Goal: Communication & Community: Answer question/provide support

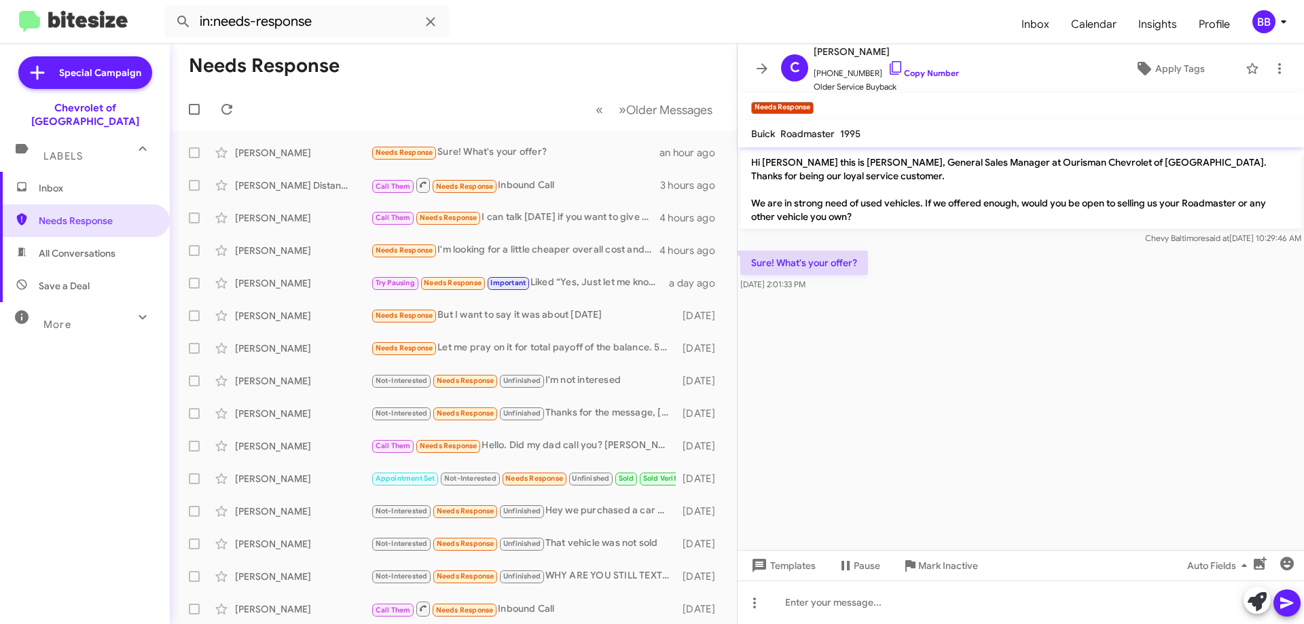
click at [1119, 289] on div "Sure! What's your offer? [DATE] 2:01:33 PM" at bounding box center [1020, 271] width 566 height 46
click at [1142, 73] on icon at bounding box center [1144, 68] width 16 height 16
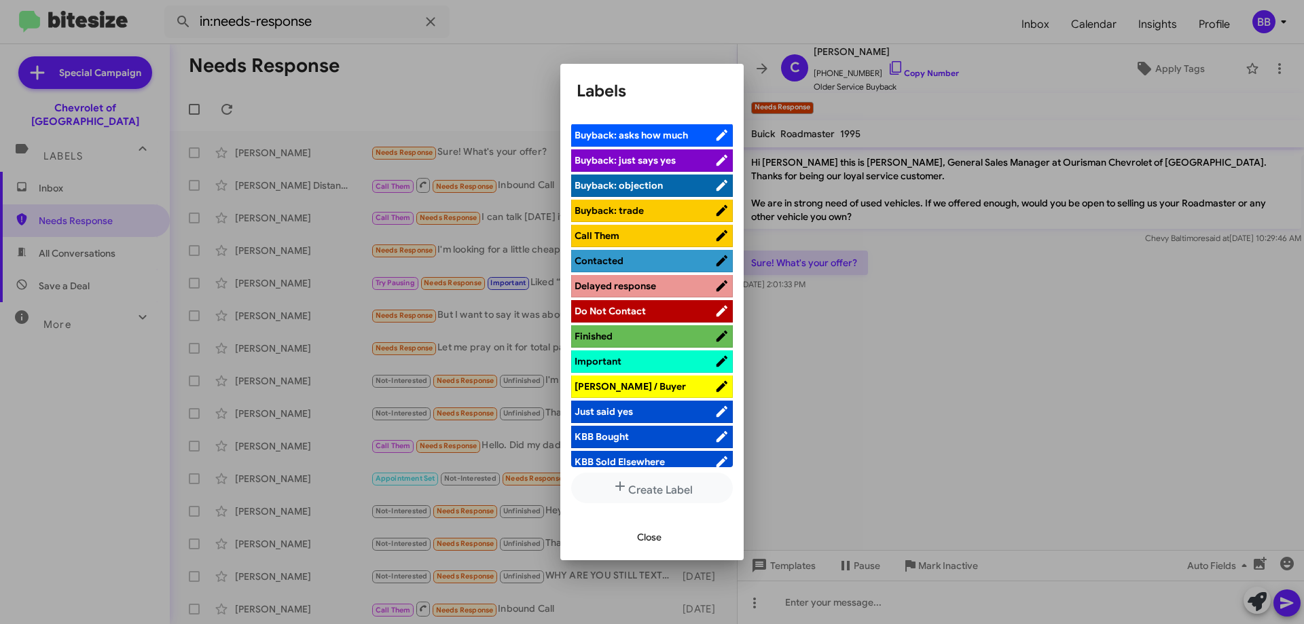
scroll to position [339, 0]
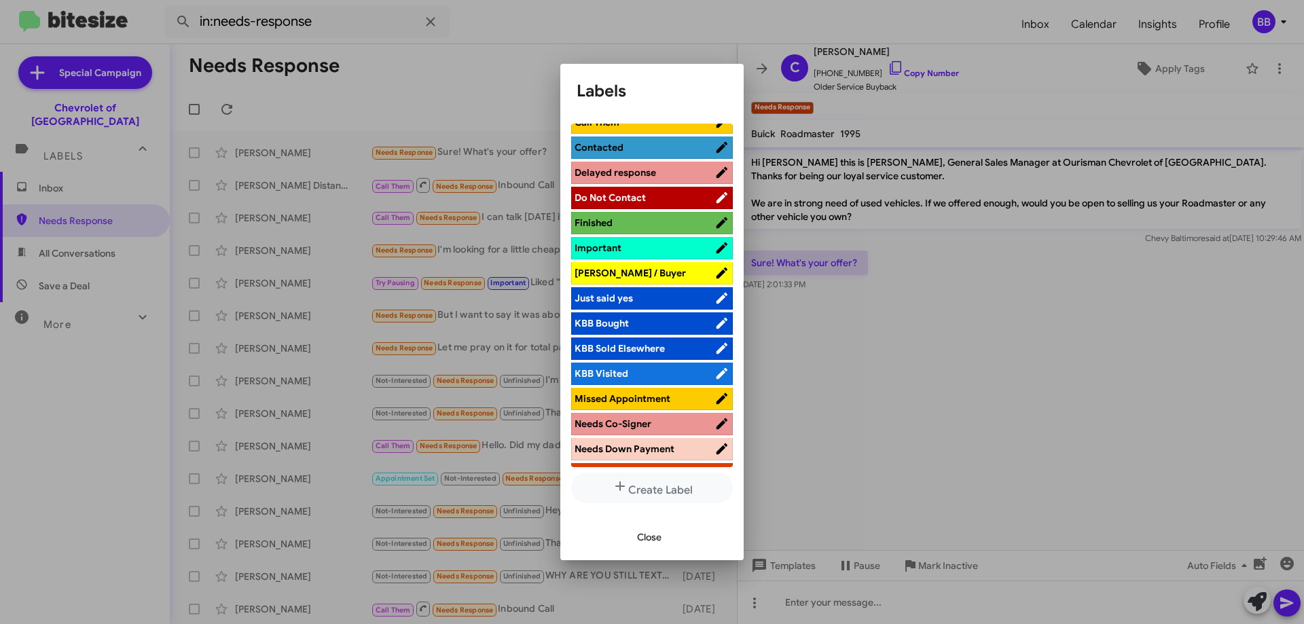
click at [661, 264] on li "[PERSON_NAME] / Buyer" at bounding box center [652, 273] width 162 height 22
click at [670, 272] on span "[PERSON_NAME] / Buyer" at bounding box center [644, 273] width 140 height 14
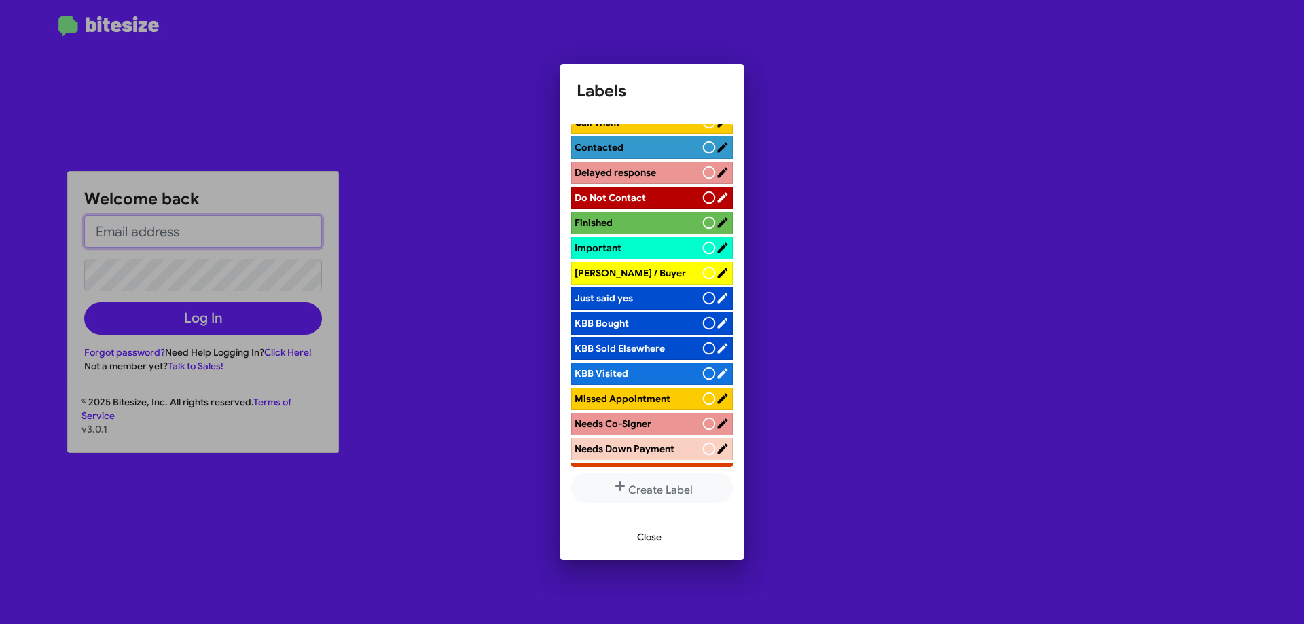
type input "[EMAIL_ADDRESS][DOMAIN_NAME]"
click at [652, 540] on span "Close" at bounding box center [649, 537] width 24 height 24
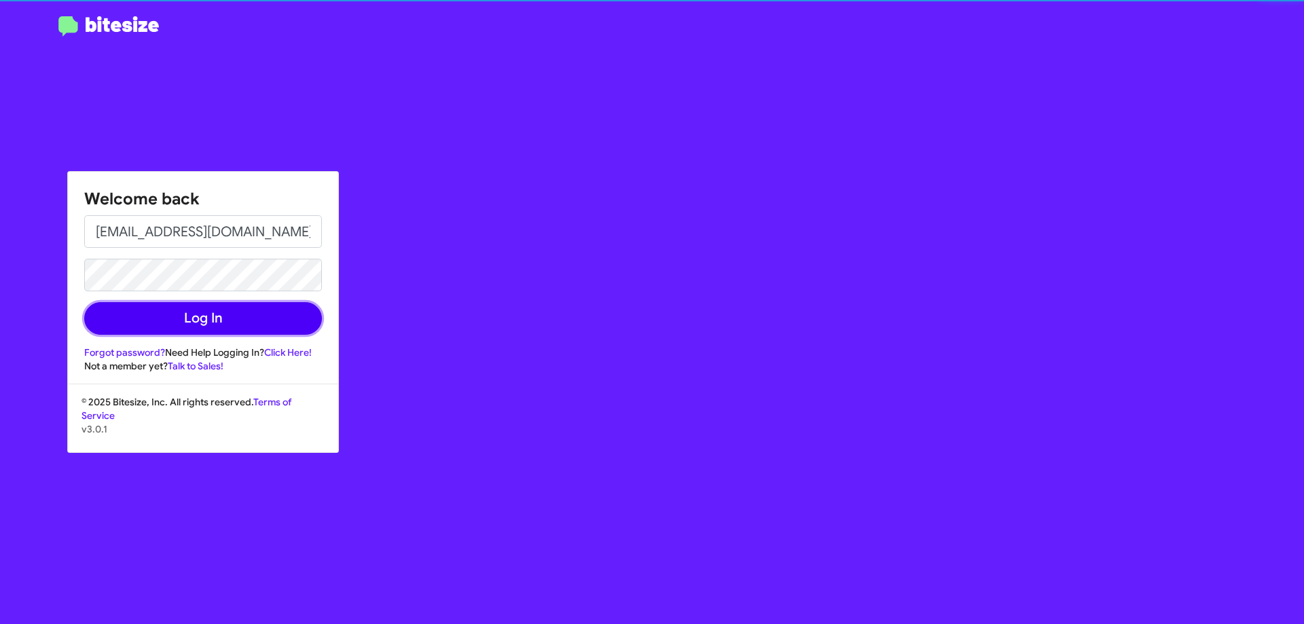
click at [296, 320] on button "Log In" at bounding box center [203, 318] width 238 height 33
